Goal: Use online tool/utility

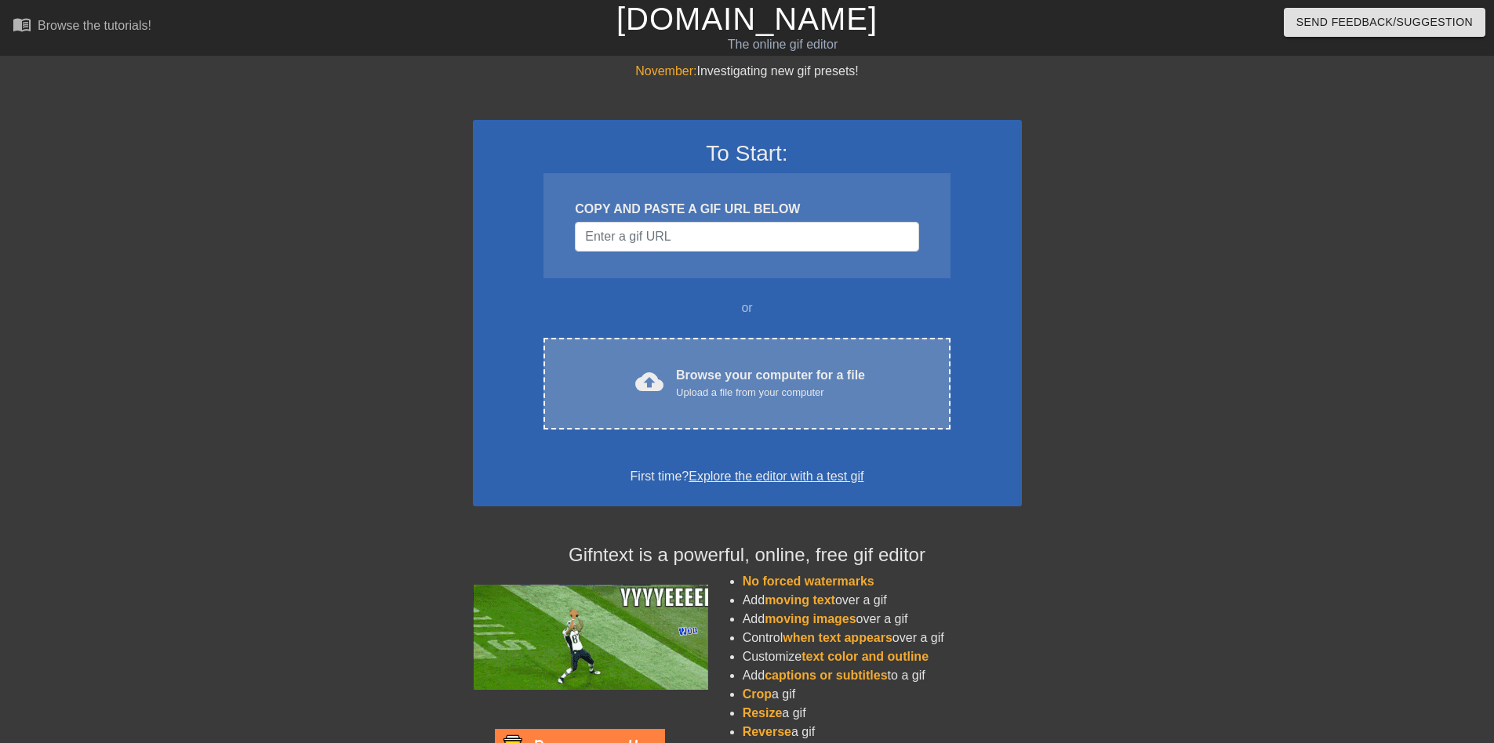
click at [658, 376] on span "cloud_upload" at bounding box center [649, 382] width 28 height 28
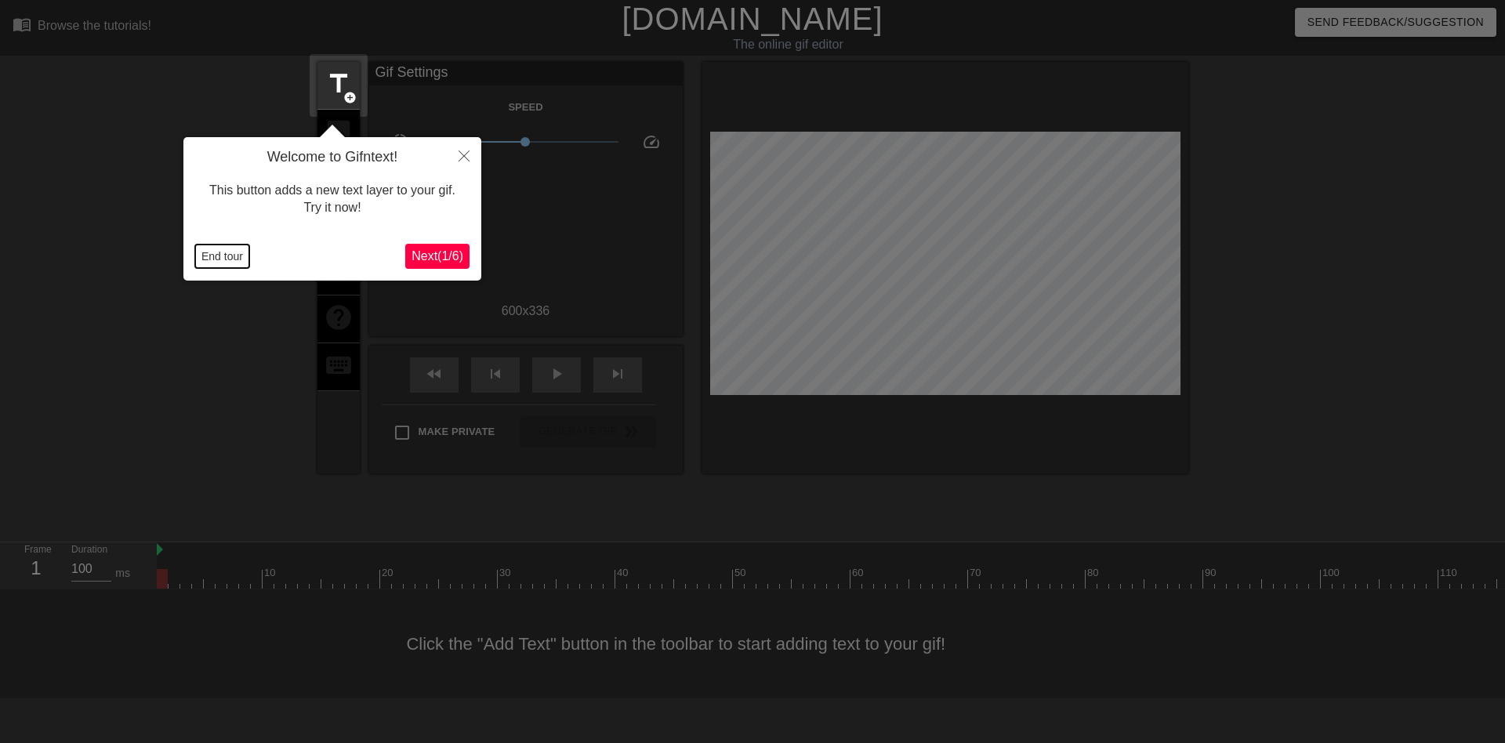
click at [237, 256] on button "End tour" at bounding box center [222, 257] width 54 height 24
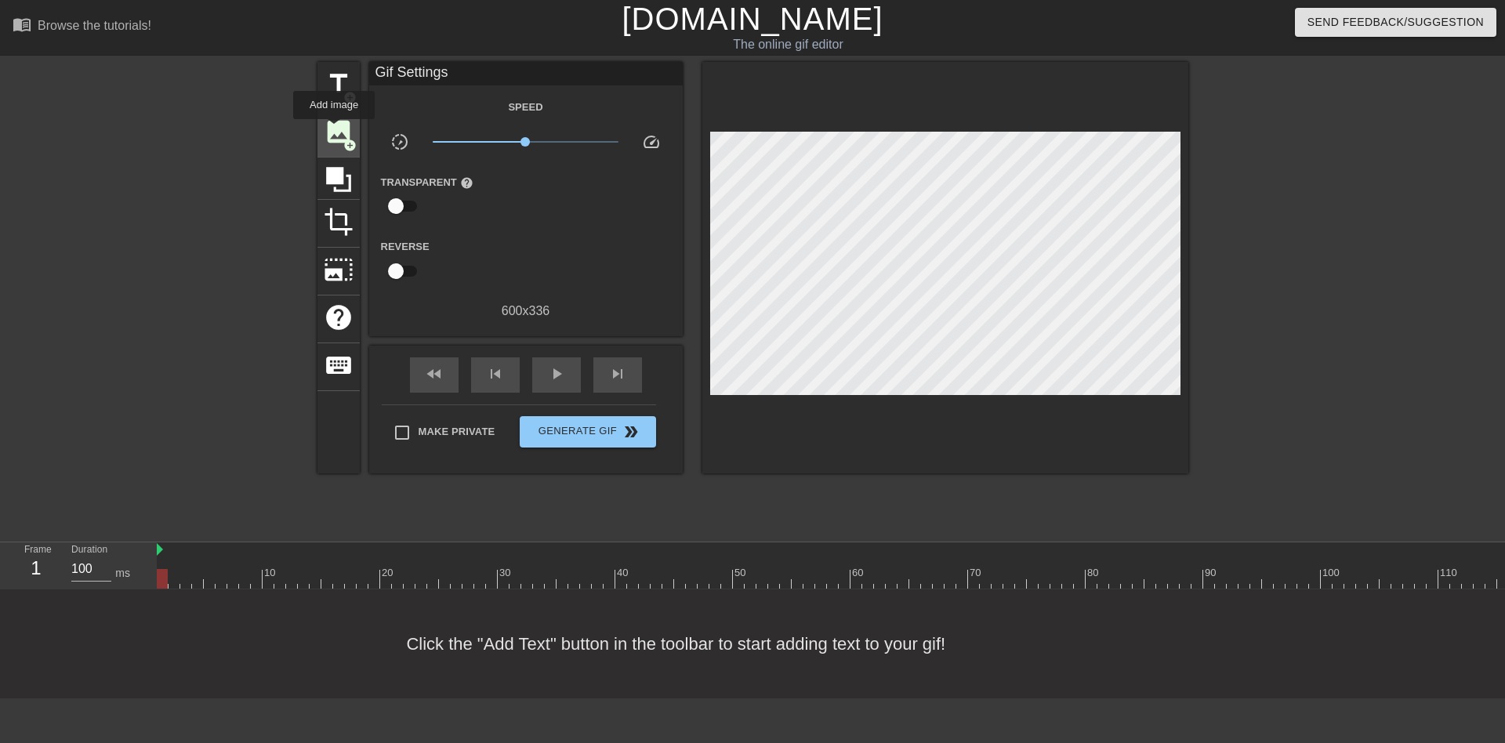
click at [336, 130] on span "image" at bounding box center [339, 132] width 30 height 30
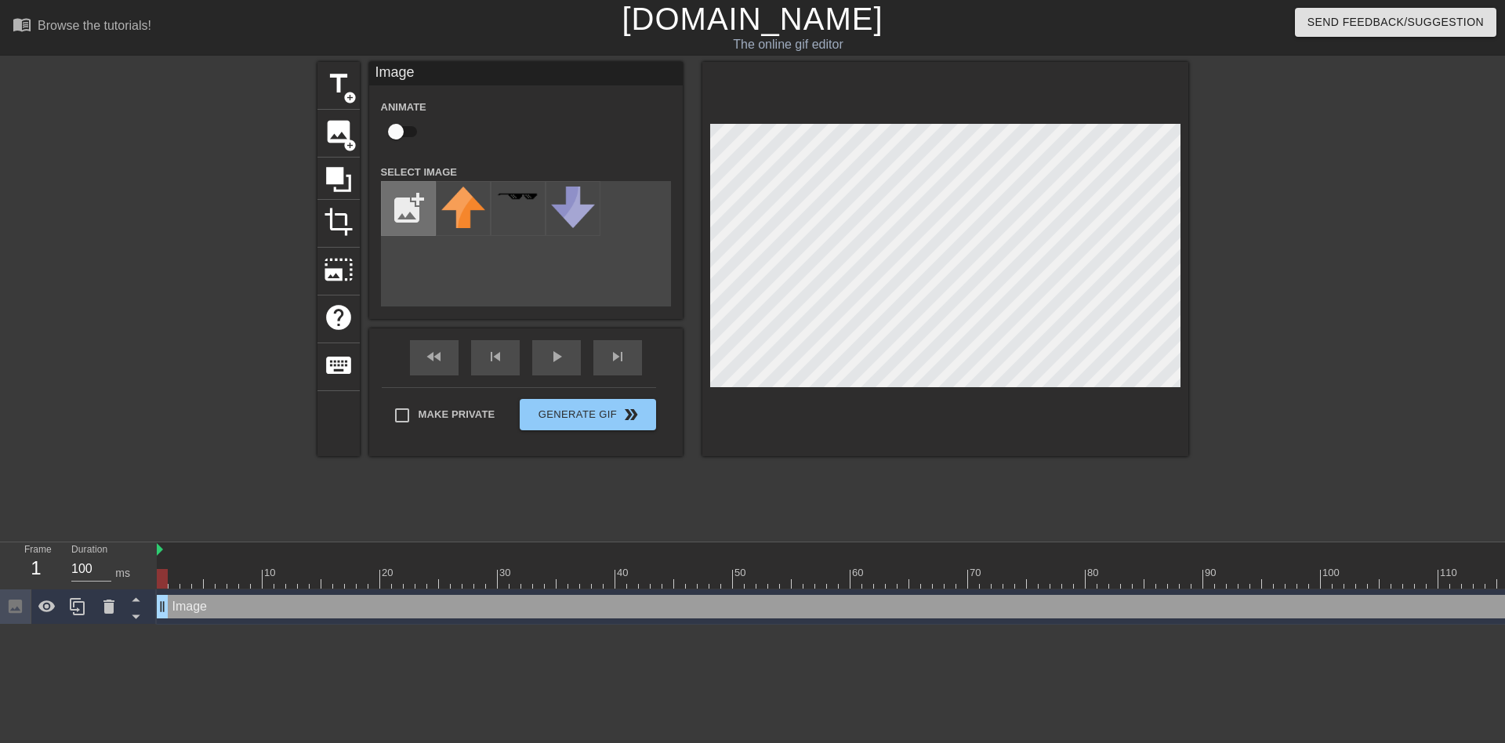
click at [408, 199] on input "file" at bounding box center [408, 208] width 53 height 53
type input "C:\fakepath\5284079_299060_s4ur_untitled-5284079.f4743a5b10d74588ceb944dc66e3e5…"
click at [455, 205] on img at bounding box center [463, 214] width 44 height 55
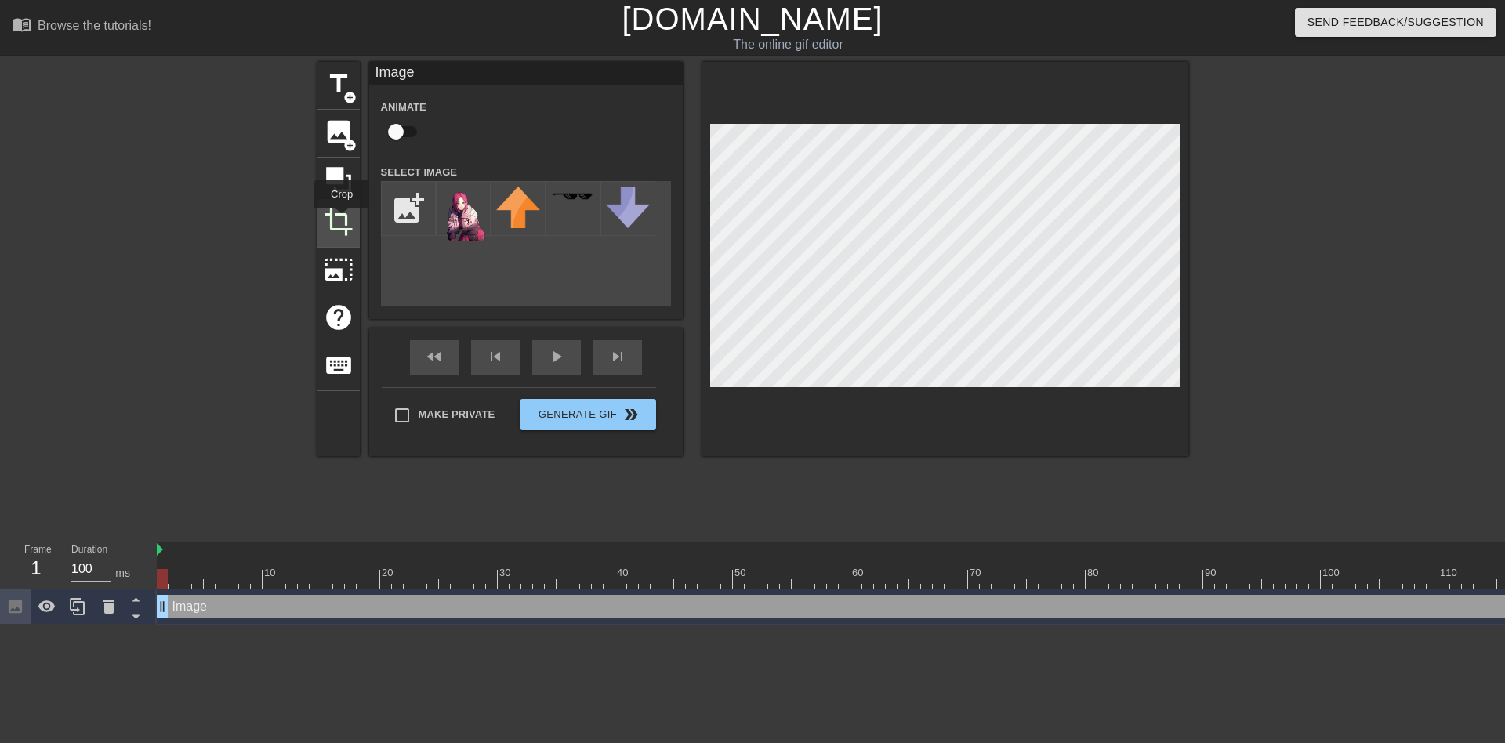
click at [342, 220] on span "crop" at bounding box center [339, 222] width 30 height 30
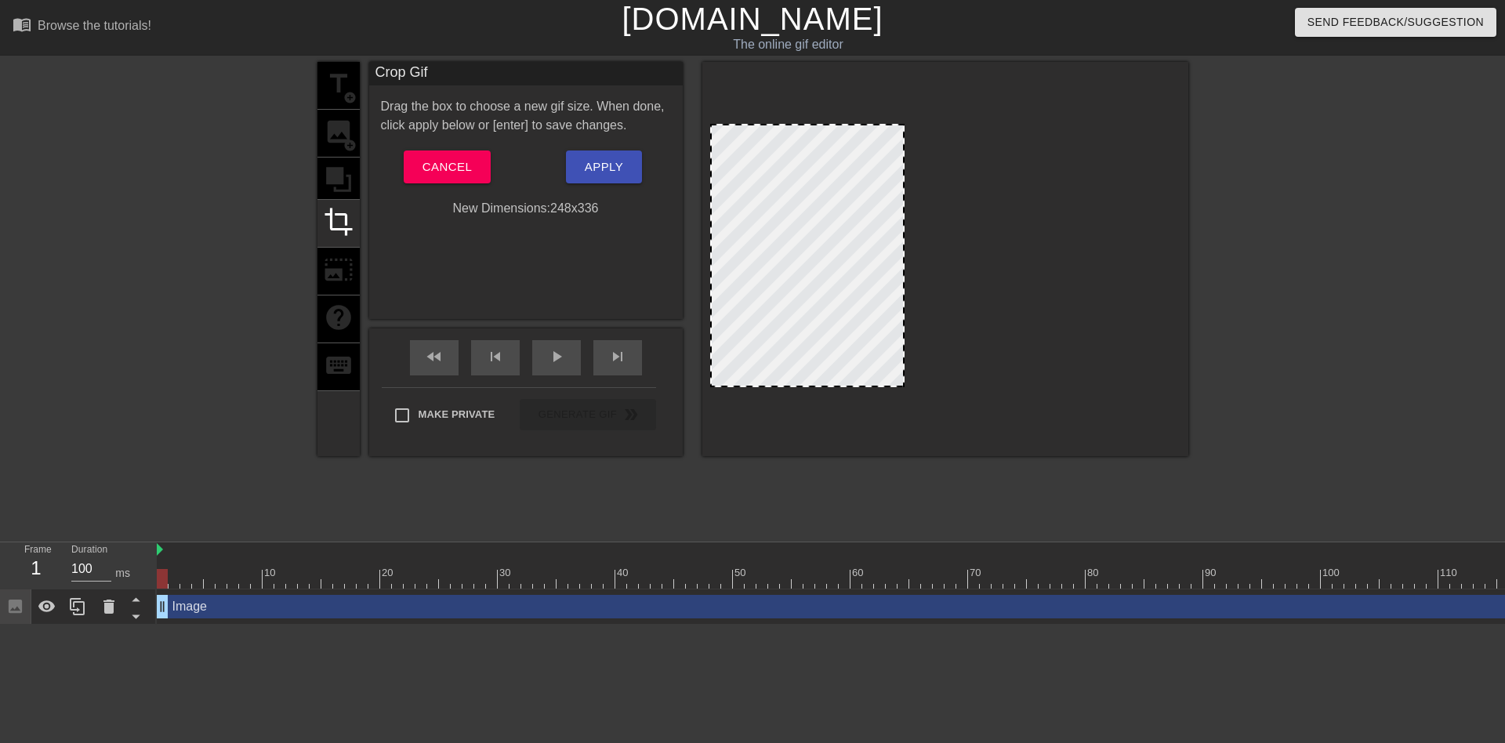
drag, startPoint x: 1180, startPoint y: 226, endPoint x: 900, endPoint y: 238, distance: 280.2
click at [900, 238] on div at bounding box center [903, 255] width 8 height 260
drag, startPoint x: 712, startPoint y: 259, endPoint x: 723, endPoint y: 259, distance: 11.0
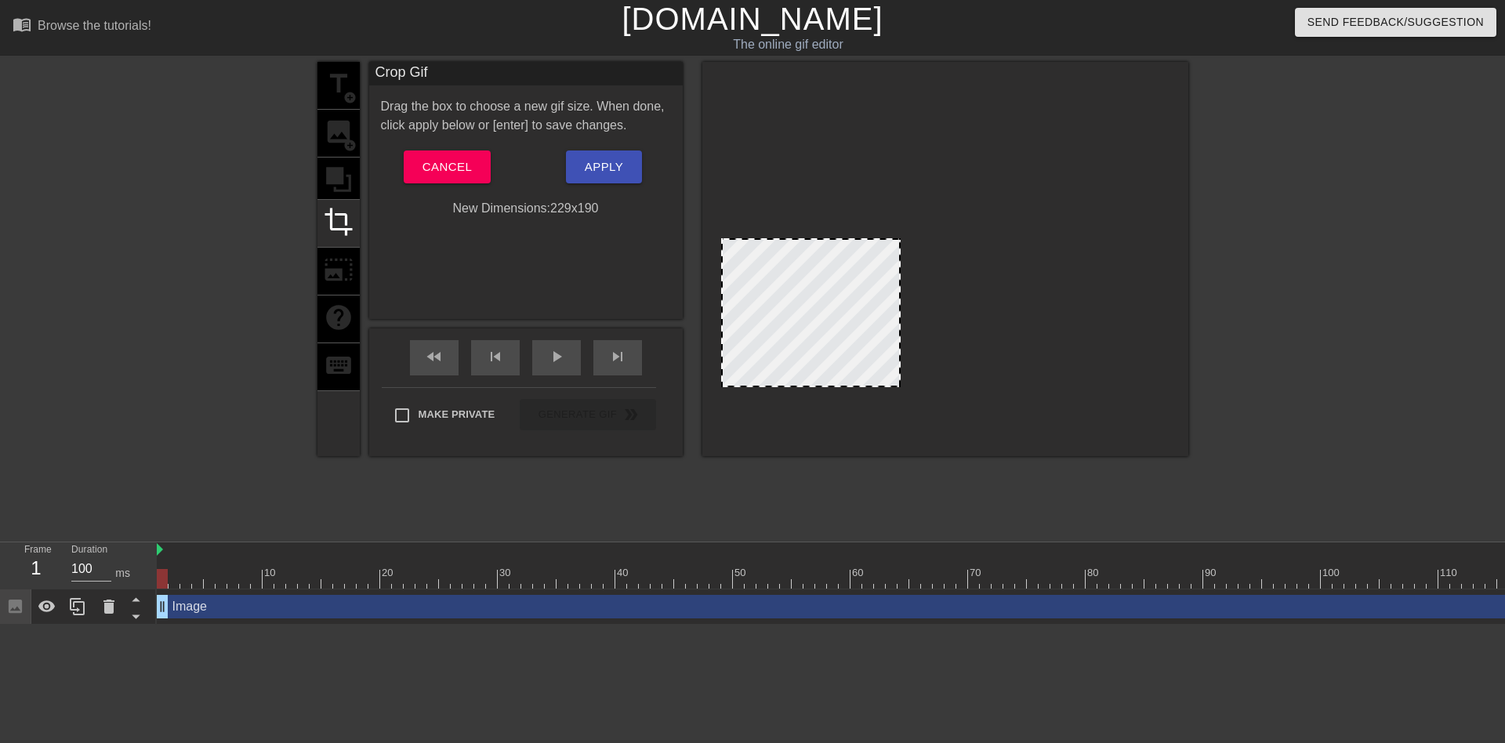
drag, startPoint x: 814, startPoint y: 125, endPoint x: 822, endPoint y: 239, distance: 114.7
drag, startPoint x: 900, startPoint y: 314, endPoint x: 881, endPoint y: 315, distance: 19.6
click at [881, 315] on div at bounding box center [880, 313] width 8 height 146
drag, startPoint x: 723, startPoint y: 317, endPoint x: 733, endPoint y: 321, distance: 11.2
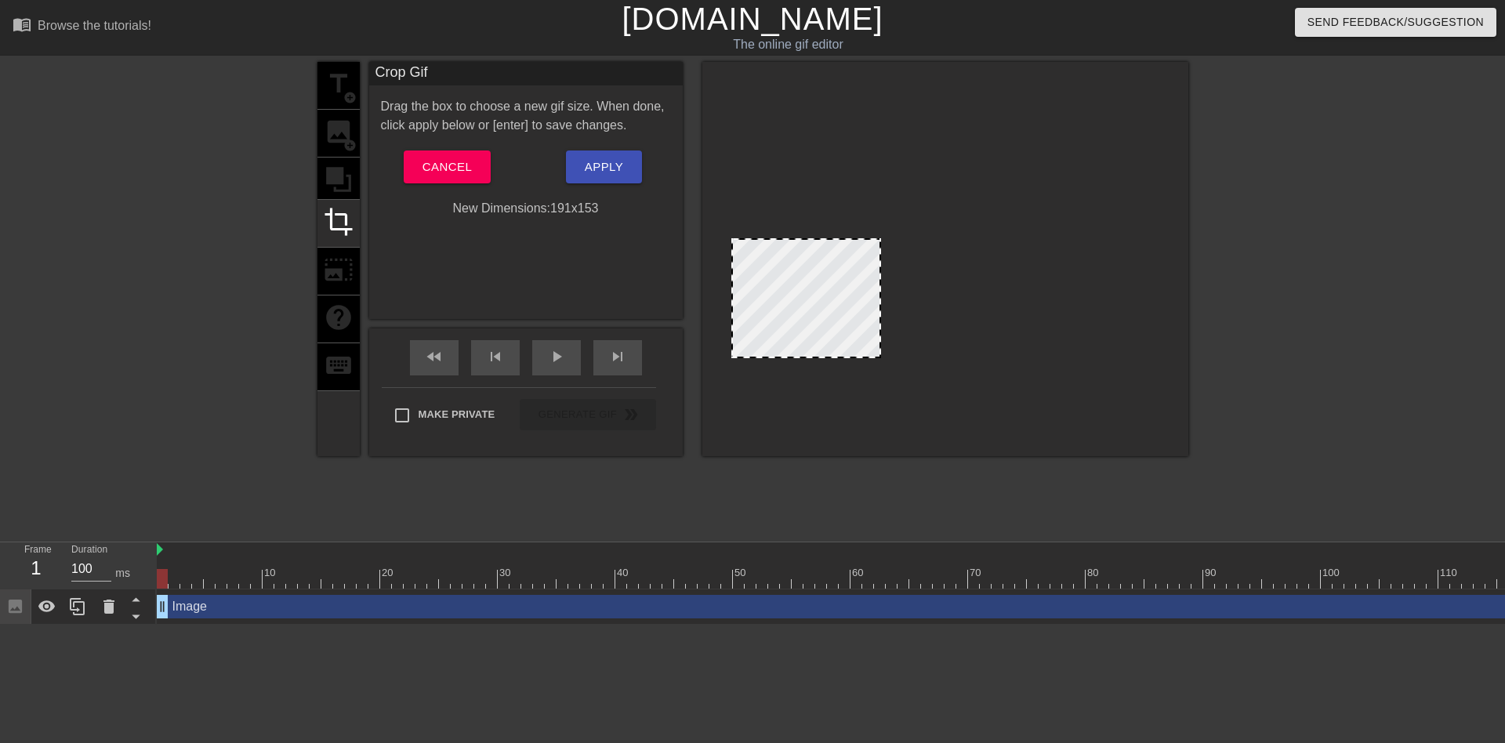
drag, startPoint x: 816, startPoint y: 385, endPoint x: 814, endPoint y: 356, distance: 29.1
drag, startPoint x: 734, startPoint y: 305, endPoint x: 746, endPoint y: 306, distance: 11.8
click at [832, 278] on div at bounding box center [808, 299] width 132 height 120
click at [334, 171] on div "title add_circle image add_circle crop photo_size_select_large help keyboard" at bounding box center [339, 259] width 42 height 394
click at [600, 173] on span "Apply" at bounding box center [604, 167] width 38 height 20
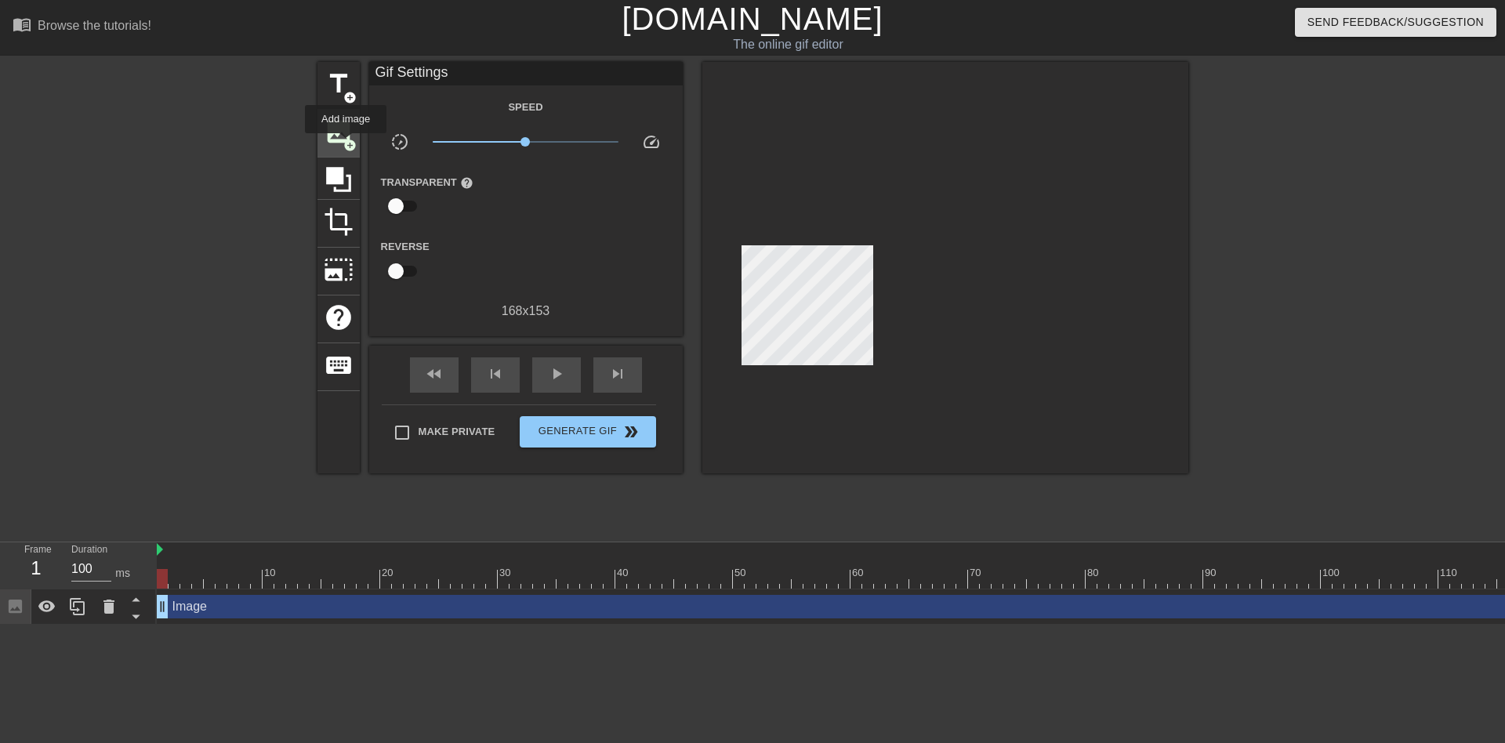
click at [346, 144] on span "add_circle" at bounding box center [349, 145] width 13 height 13
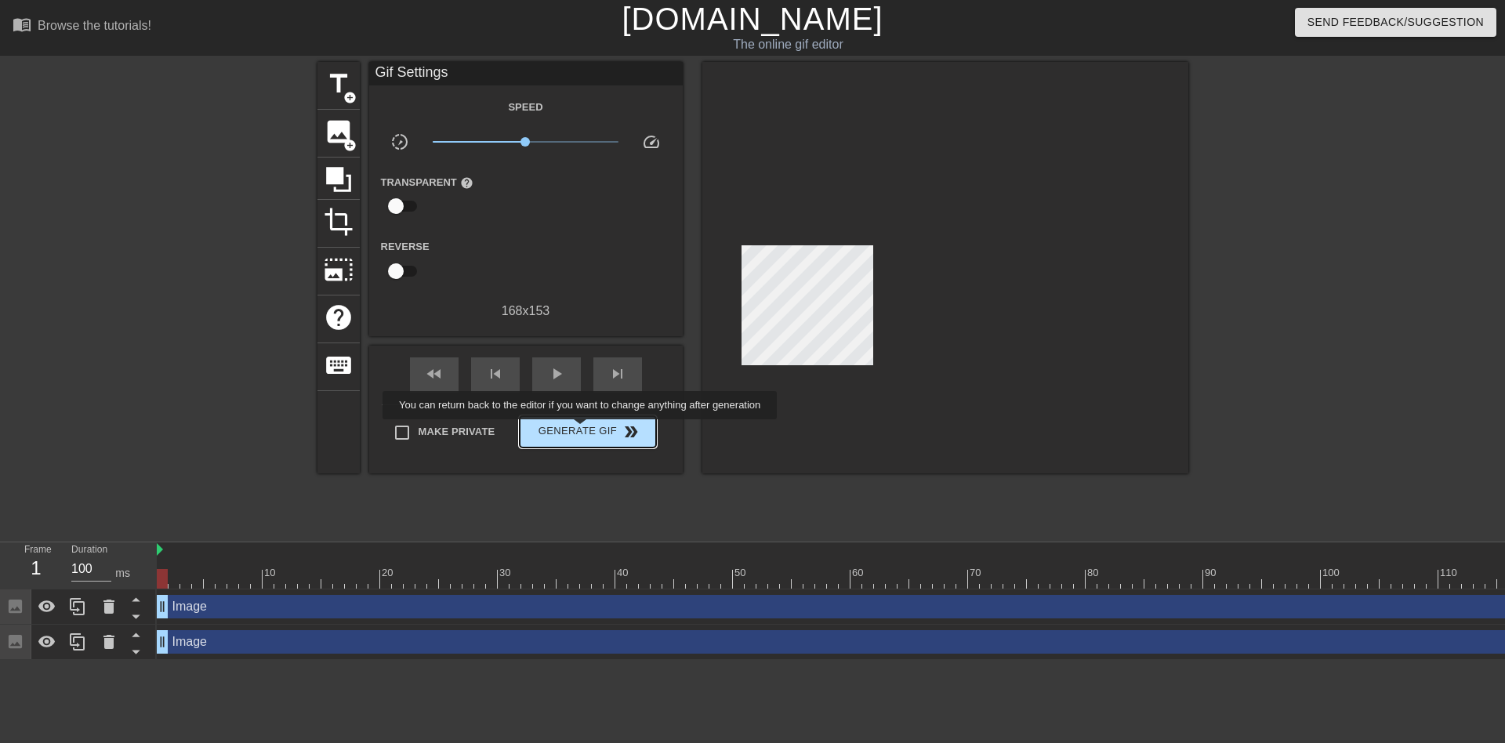
click at [582, 430] on span "Generate Gif double_arrow" at bounding box center [587, 432] width 123 height 19
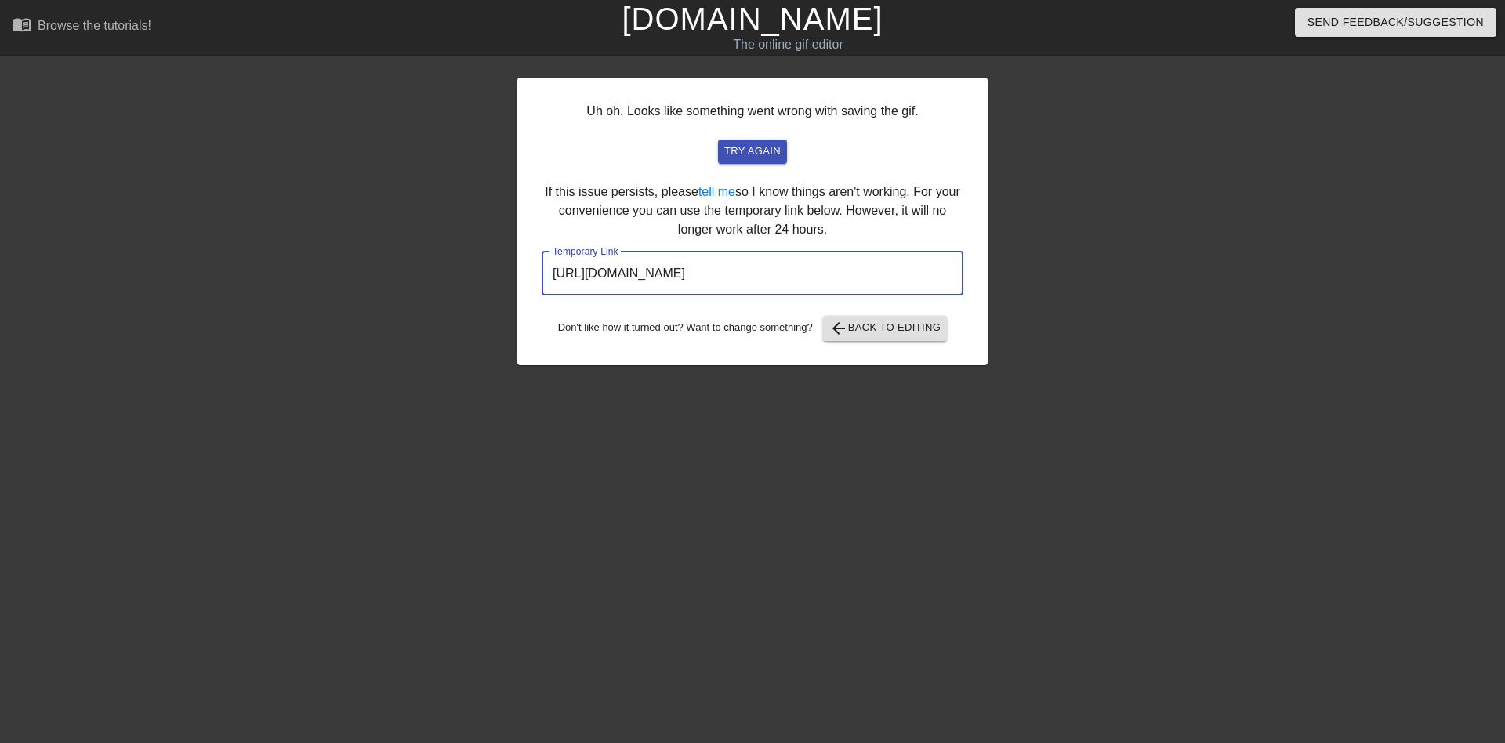
drag, startPoint x: 661, startPoint y: 275, endPoint x: 627, endPoint y: 272, distance: 33.9
click at [627, 272] on input "[URL][DOMAIN_NAME]" at bounding box center [753, 274] width 422 height 44
